Goal: Check status: Check status

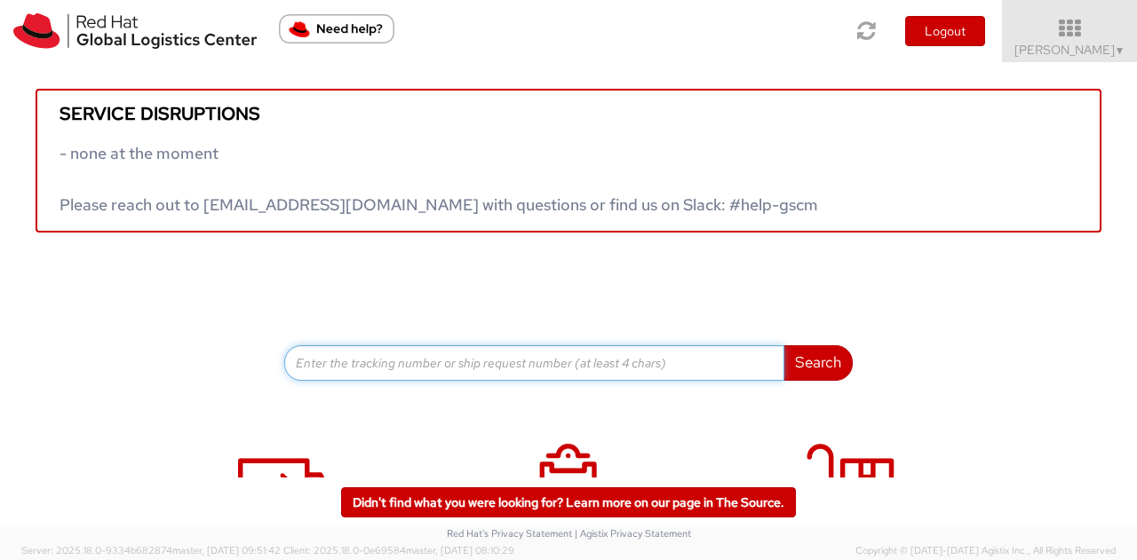
click at [421, 367] on input at bounding box center [534, 363] width 500 height 36
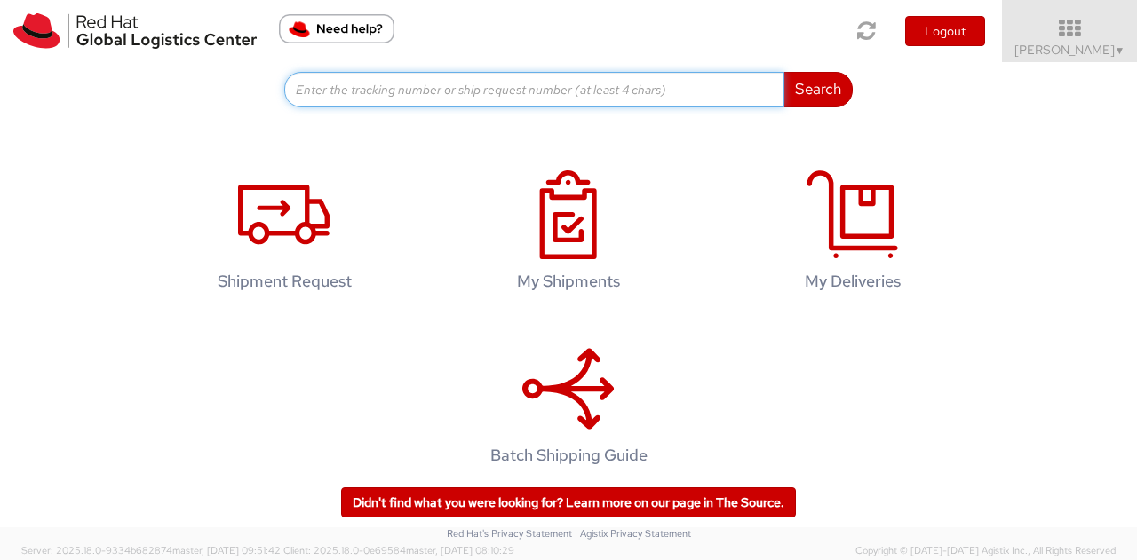
scroll to position [284, 0]
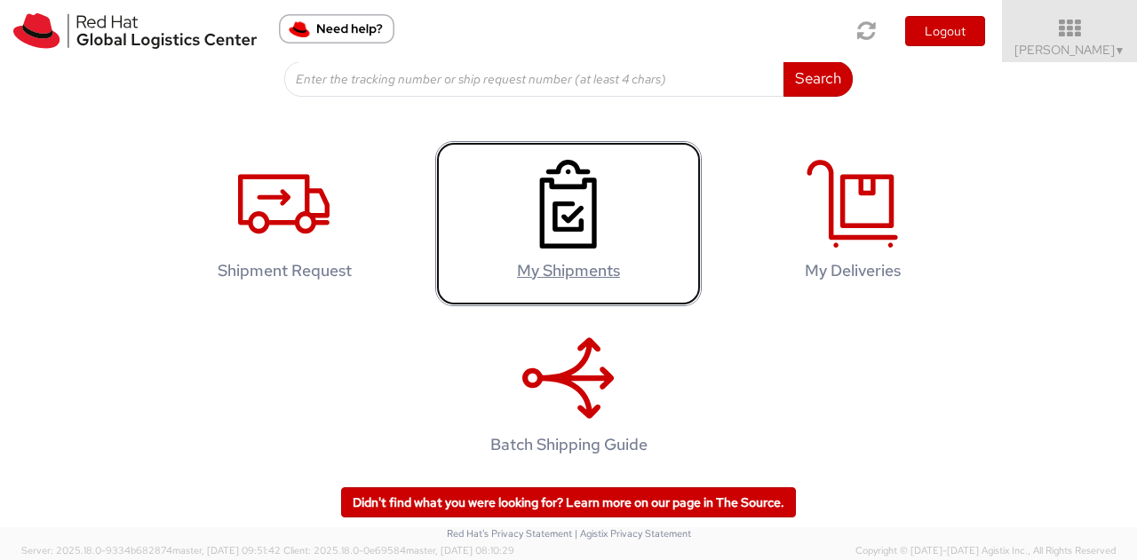
click at [584, 219] on icon at bounding box center [567, 204] width 91 height 89
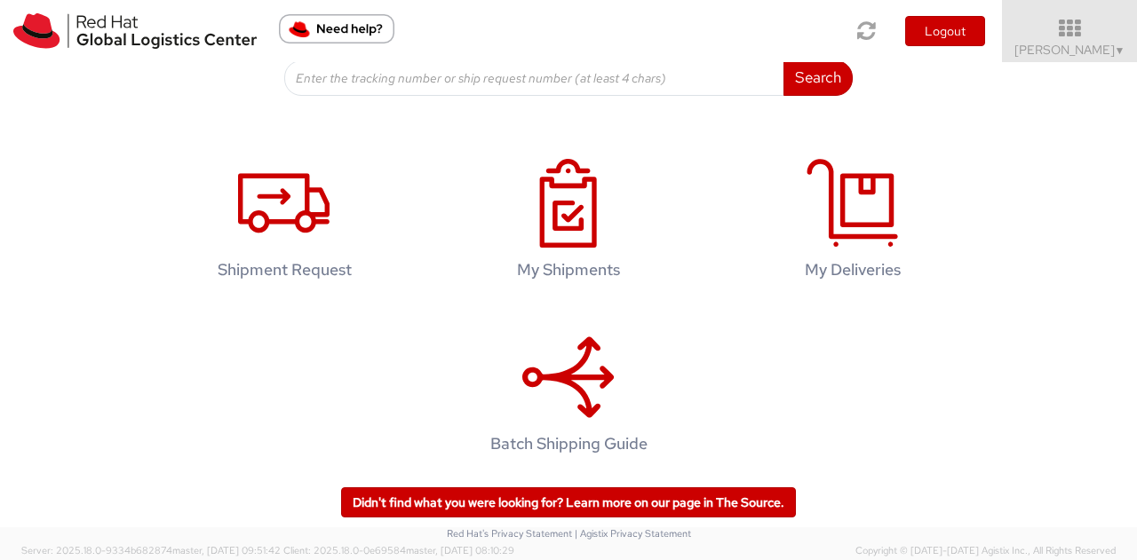
scroll to position [295, 0]
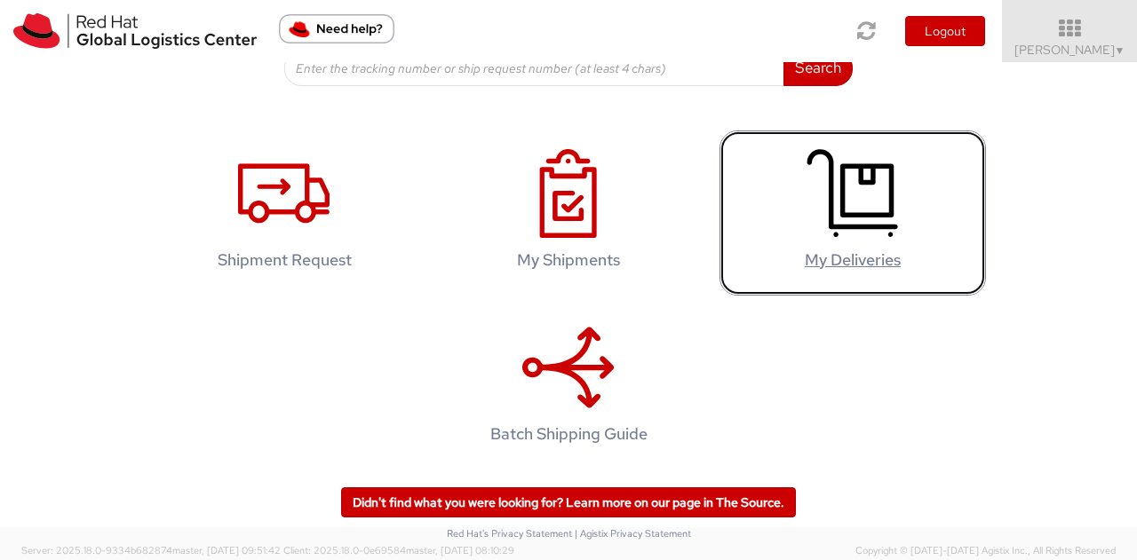
click at [865, 230] on icon at bounding box center [851, 193] width 91 height 89
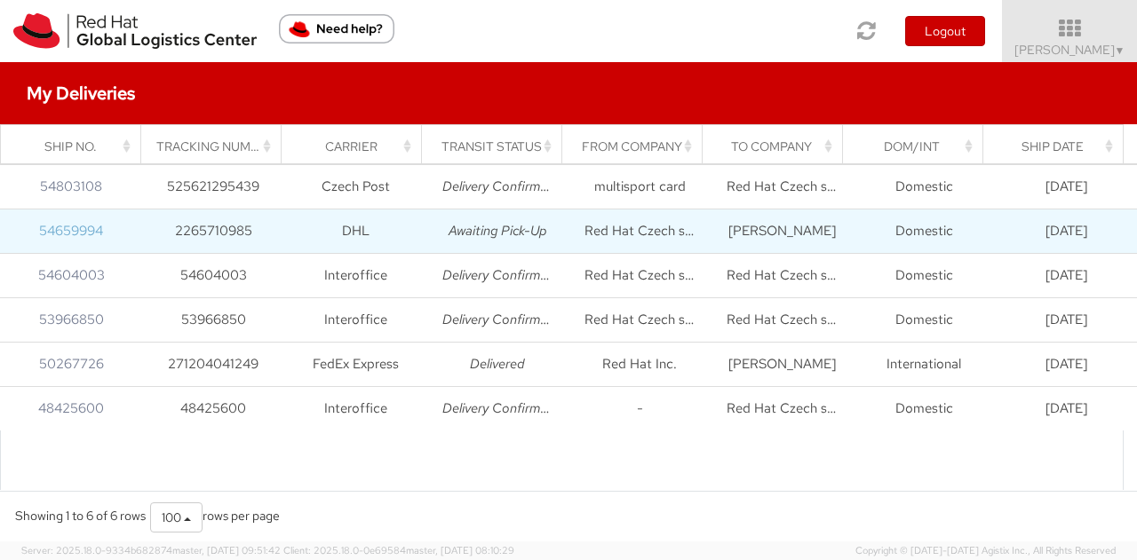
click at [83, 225] on link "54659994" at bounding box center [71, 231] width 64 height 18
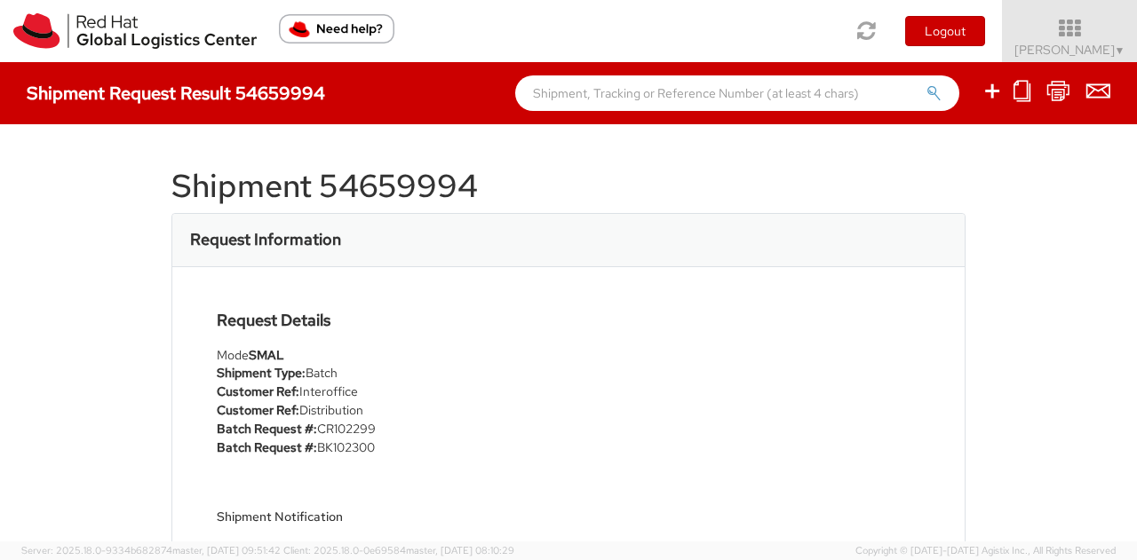
click at [265, 244] on h3 "Request Information" at bounding box center [265, 240] width 151 height 18
click at [330, 187] on h1 "Shipment 54659994" at bounding box center [568, 187] width 794 height 36
click at [337, 26] on img "Need help?" at bounding box center [336, 28] width 115 height 29
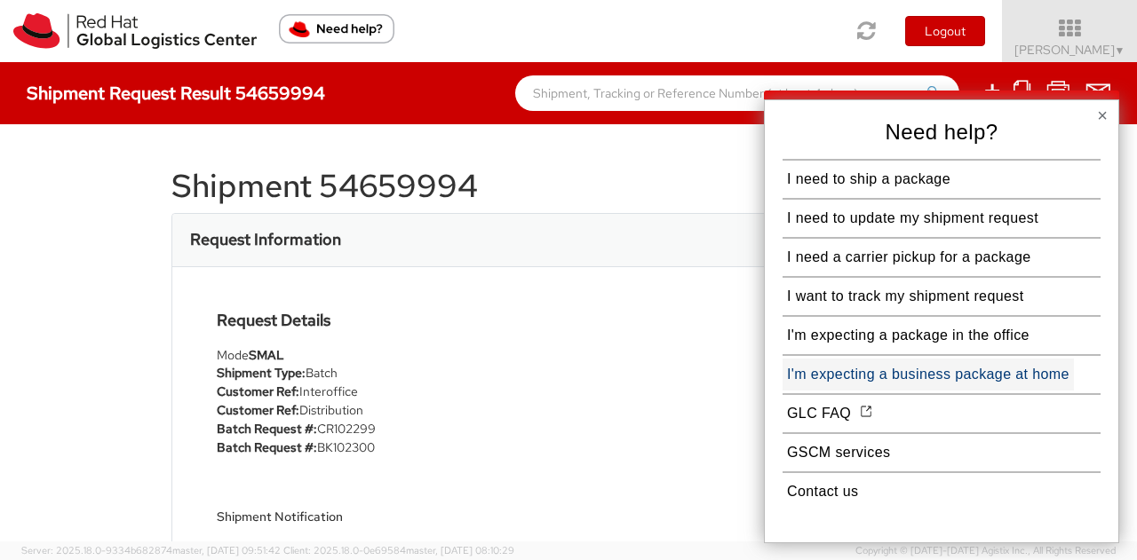
click at [943, 374] on button "I'm expecting a business package at home" at bounding box center [927, 375] width 291 height 32
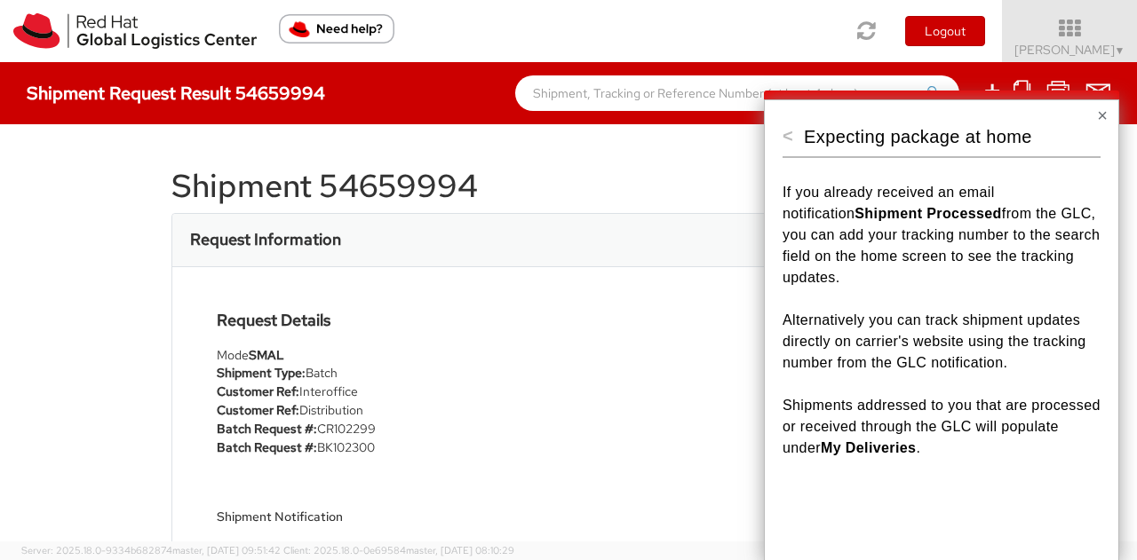
click at [991, 431] on p "Shipments addressed to you that are processed or received through the GLC will …" at bounding box center [941, 427] width 318 height 64
click at [876, 138] on p "Expecting package at home" at bounding box center [937, 136] width 266 height 23
click at [793, 137] on button "<" at bounding box center [787, 136] width 11 height 18
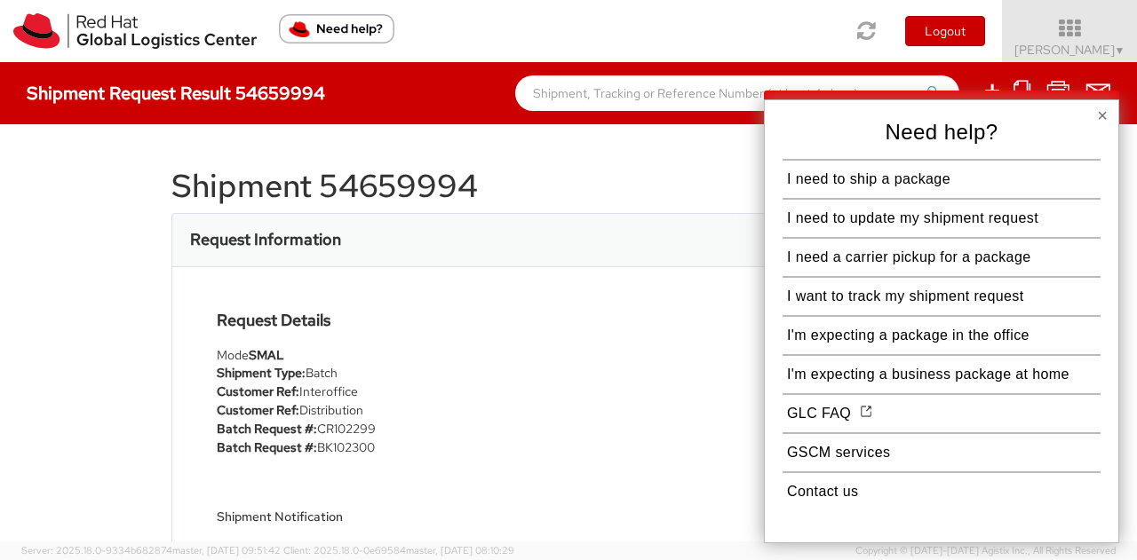
click at [389, 181] on h1 "Shipment 54659994" at bounding box center [568, 187] width 794 height 36
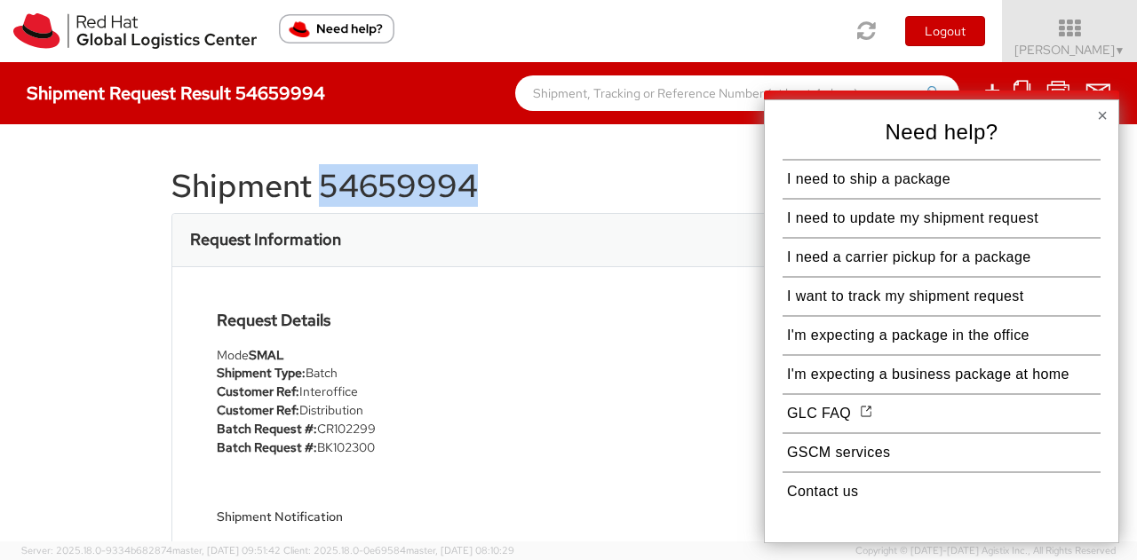
click at [389, 181] on h1 "Shipment 54659994" at bounding box center [568, 187] width 794 height 36
copy h1 "54659994"
click at [850, 502] on button "Contact us" at bounding box center [822, 492] width 80 height 32
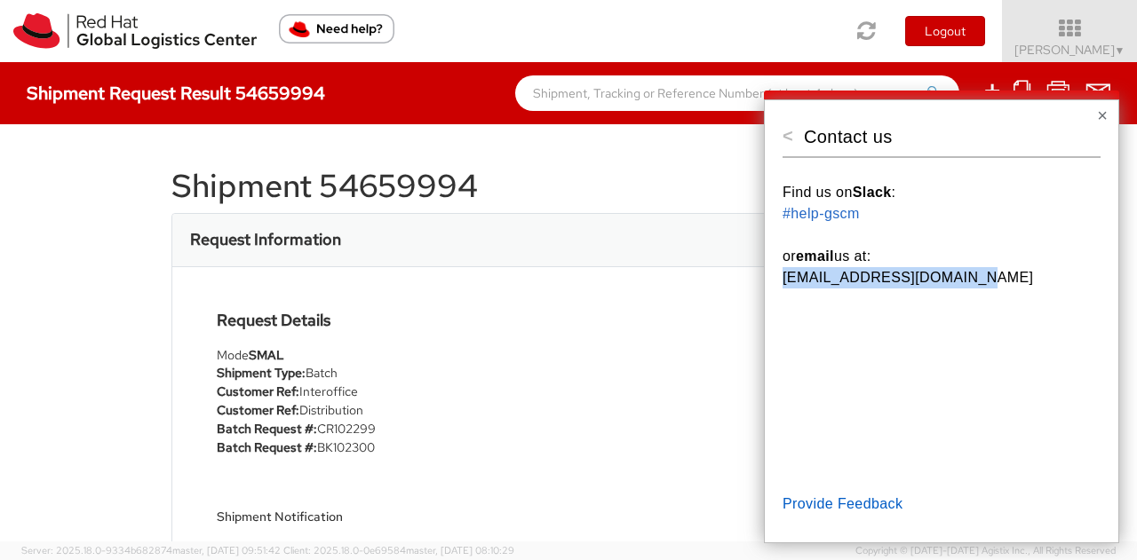
drag, startPoint x: 969, startPoint y: 274, endPoint x: 769, endPoint y: 280, distance: 199.9
click at [769, 280] on div "< Contact us Find us on Slack : #help-gscm or email us at: [EMAIL_ADDRESS][DOMA…" at bounding box center [941, 321] width 355 height 444
copy p "[EMAIL_ADDRESS][DOMAIN_NAME]"
click at [1101, 117] on button "×" at bounding box center [1102, 116] width 11 height 18
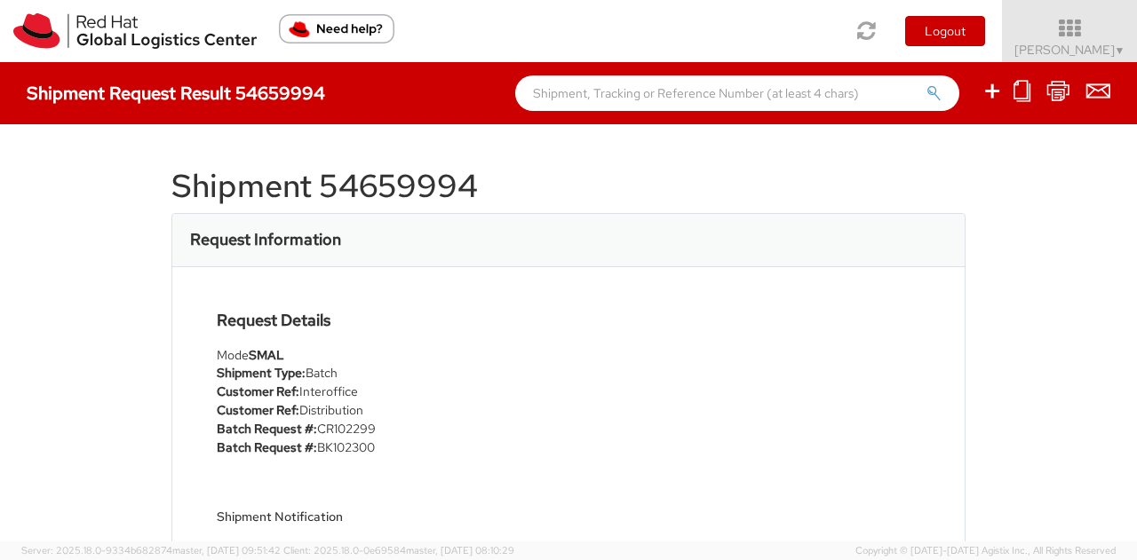
click at [411, 189] on h1 "Shipment 54659994" at bounding box center [568, 187] width 794 height 36
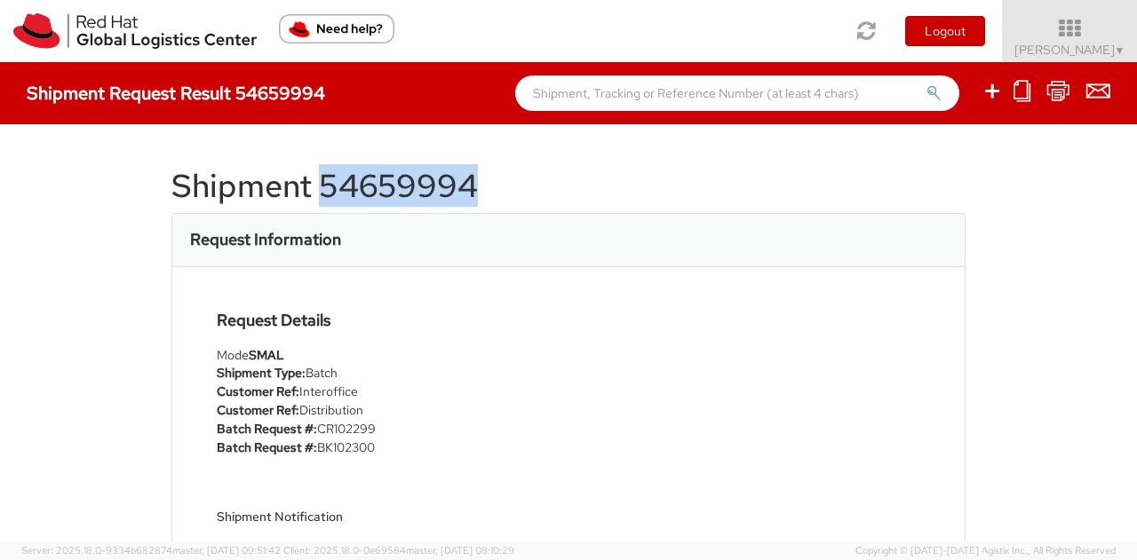
click at [412, 189] on h1 "Shipment 54659994" at bounding box center [568, 187] width 794 height 36
drag, startPoint x: 382, startPoint y: 448, endPoint x: 163, endPoint y: 168, distance: 355.7
click at [163, 168] on div "Shipment 54659994 Request Information Request Details Mode SMAL Shipment Type: …" at bounding box center [568, 332] width 1137 height 417
copy div "Shipment 54659994 Request Information Request Details Mode SMAL Shipment Type: …"
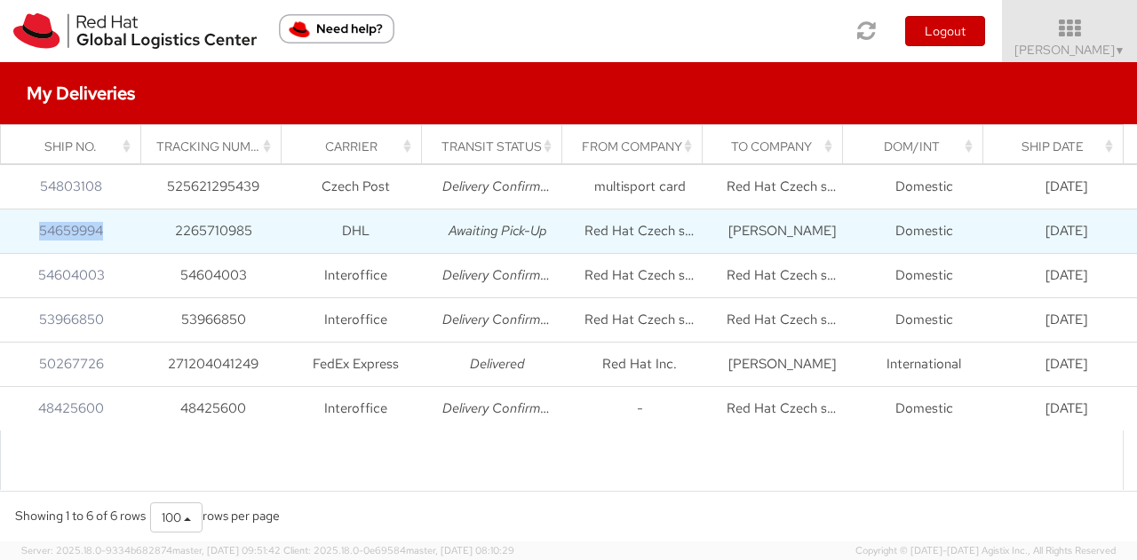
drag, startPoint x: 117, startPoint y: 226, endPoint x: 36, endPoint y: 226, distance: 81.7
click at [36, 226] on td "54659994" at bounding box center [71, 231] width 142 height 44
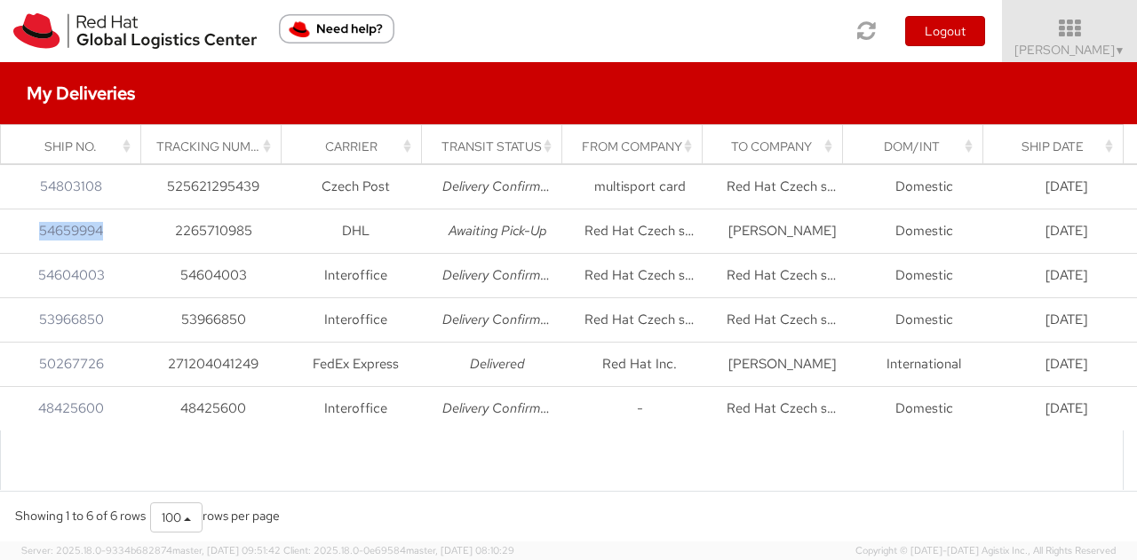
copy link "54659994"
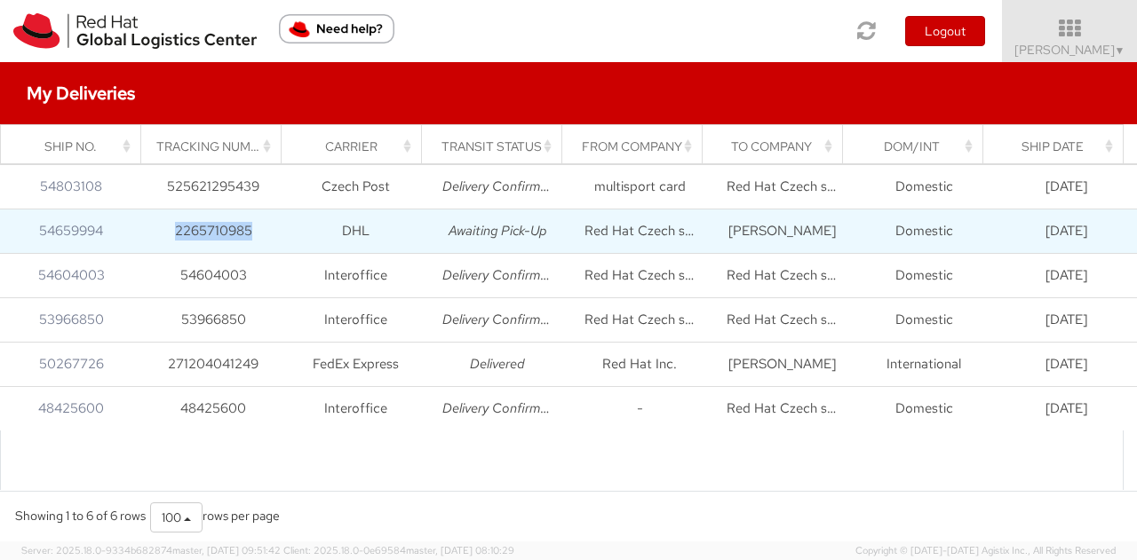
drag, startPoint x: 265, startPoint y: 229, endPoint x: 162, endPoint y: 226, distance: 103.1
click at [162, 226] on td "2265710985" at bounding box center [213, 231] width 142 height 44
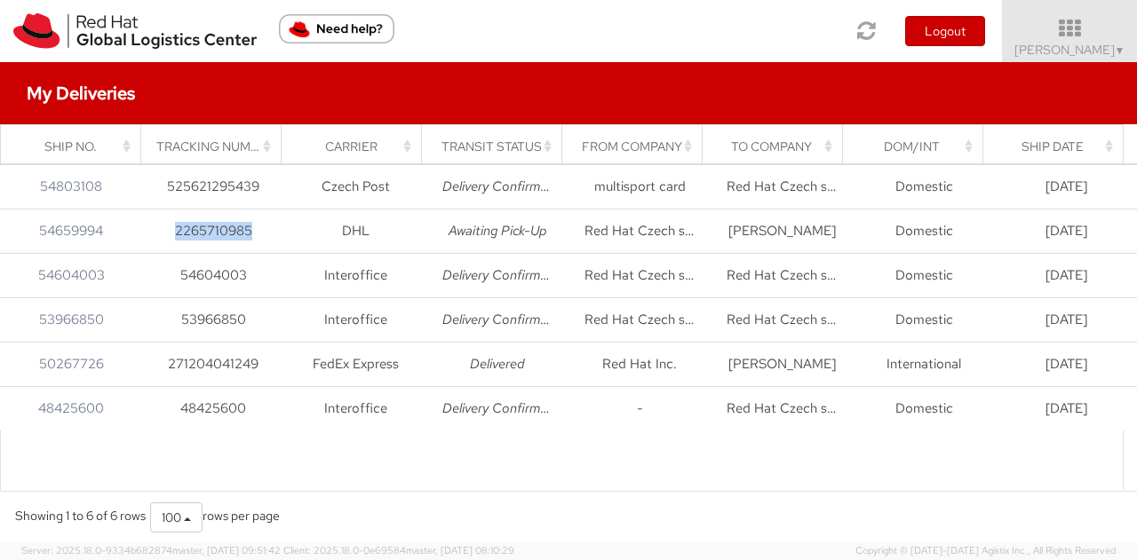
copy td "2265710985"
